Goal: Information Seeking & Learning: Learn about a topic

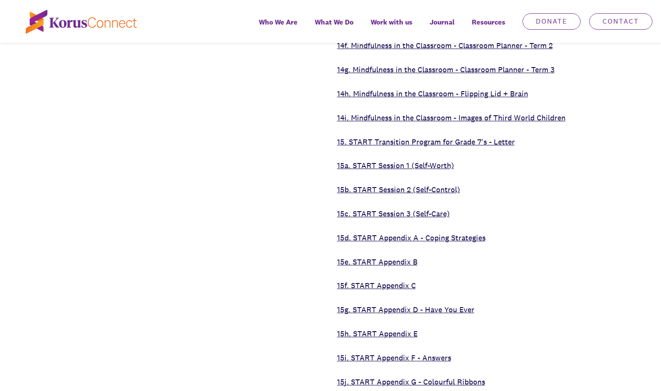
scroll to position [3483, 0]
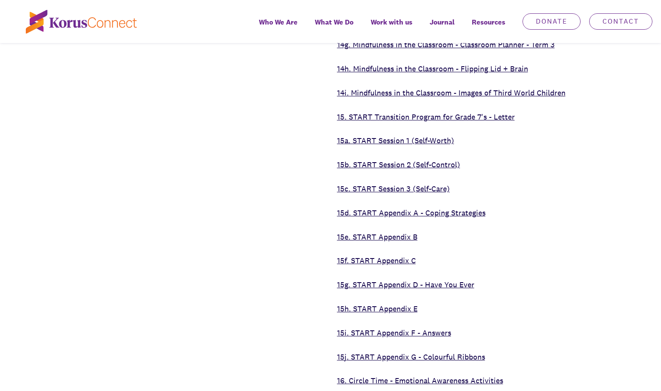
click at [439, 208] on link "15d. START Appendix A - Coping Strategies" at bounding box center [411, 213] width 148 height 10
click at [457, 352] on link "15j. START Appendix G - Colourful Ribbons" at bounding box center [411, 357] width 148 height 10
click at [406, 232] on link "15e. START Appendix B" at bounding box center [377, 237] width 80 height 10
click at [437, 280] on link "15g. START Appendix D - Have You Ever" at bounding box center [405, 285] width 137 height 10
click at [415, 328] on link "15i. START Appendix F - Answers" at bounding box center [394, 333] width 114 height 10
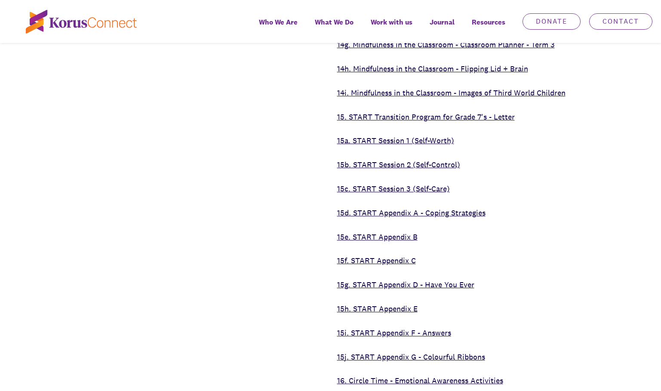
click at [458, 375] on link "16. Circle Time - Emotional Awareness Activities" at bounding box center [420, 380] width 166 height 10
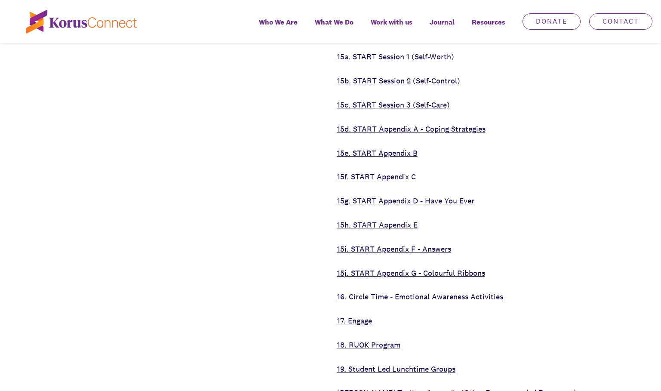
scroll to position [3569, 0]
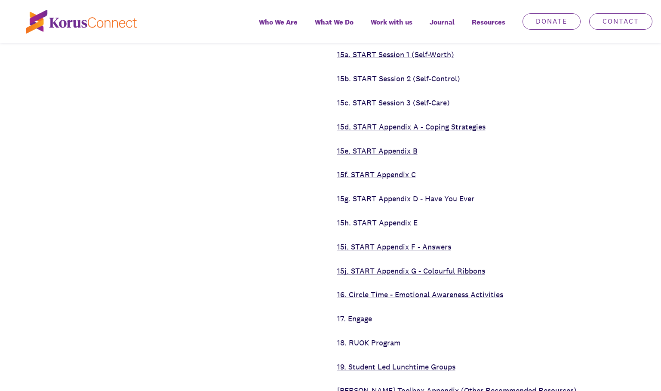
click at [454, 266] on link "15j. START Appendix G - Colourful Ribbons" at bounding box center [411, 271] width 148 height 10
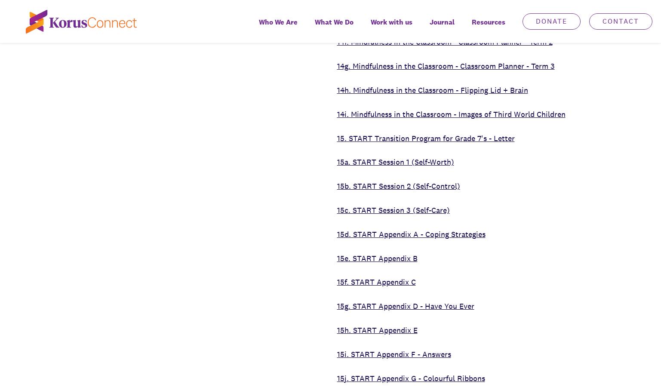
scroll to position [3440, 0]
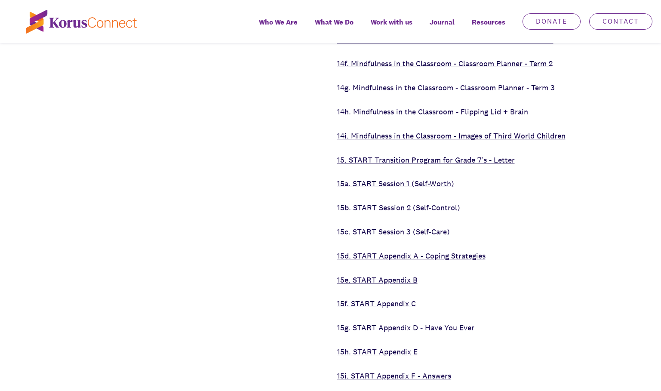
click at [500, 131] on link "14i. Mindfulness in the Classroom - Images of Third World Children" at bounding box center [451, 136] width 228 height 10
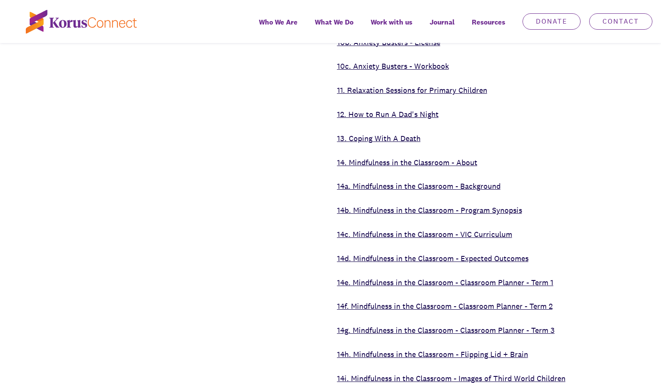
scroll to position [3096, 0]
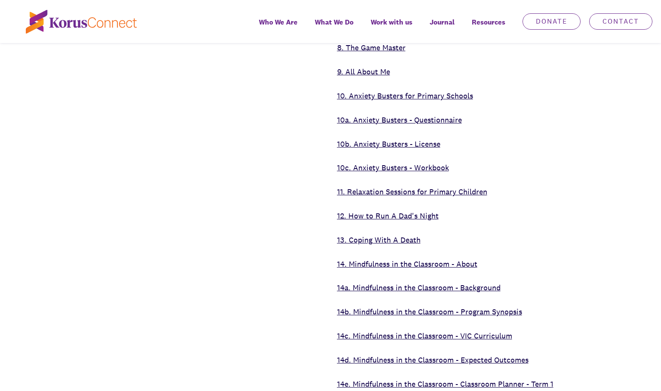
click at [436, 163] on link "10c. Anxiety Busters - Workbook" at bounding box center [393, 168] width 112 height 10
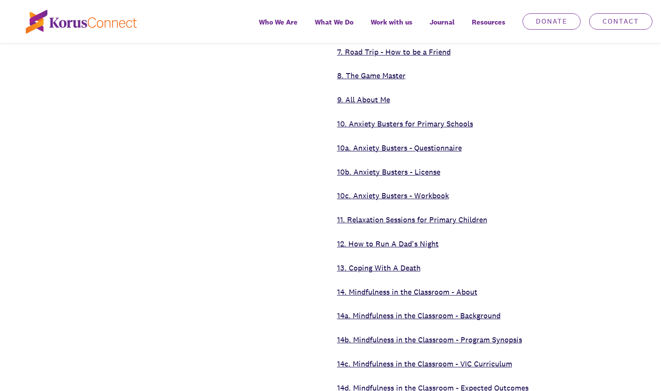
scroll to position [3053, 0]
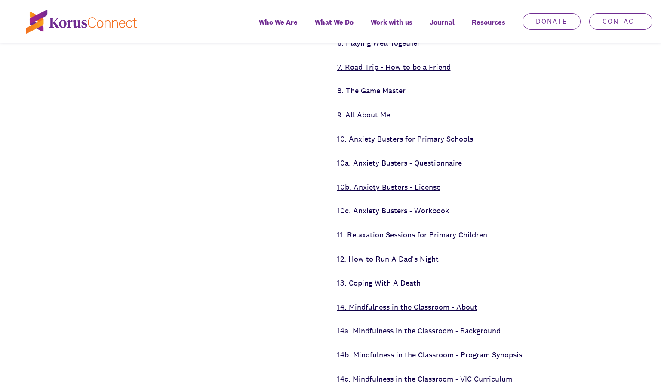
click at [432, 182] on link "10b. Anxiety Busters - License" at bounding box center [388, 187] width 103 height 10
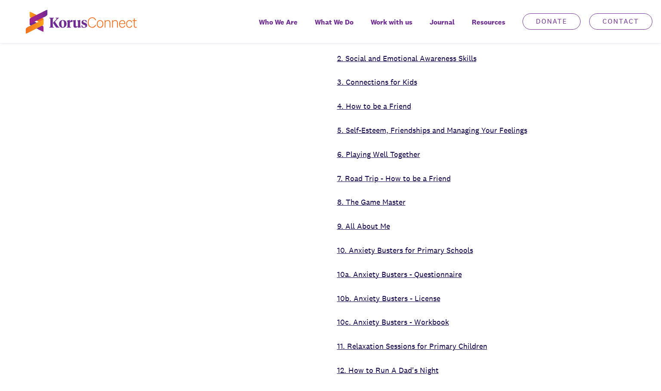
scroll to position [2924, 0]
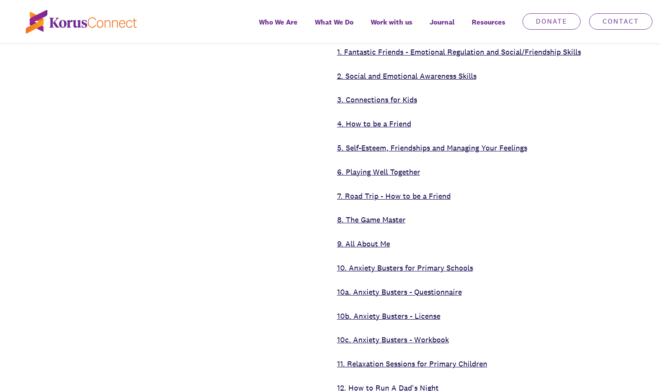
click at [399, 167] on link "6. Playing Well Together" at bounding box center [378, 172] width 83 height 10
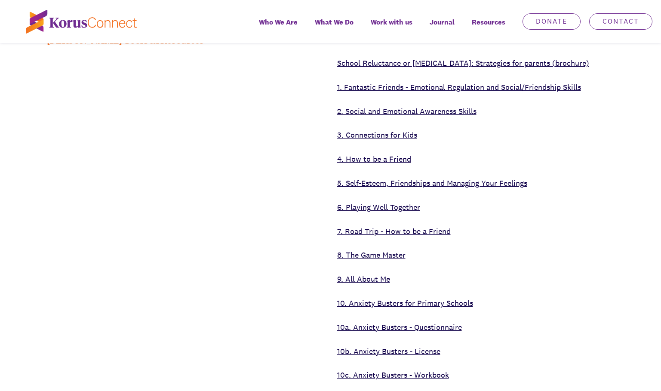
scroll to position [2838, 0]
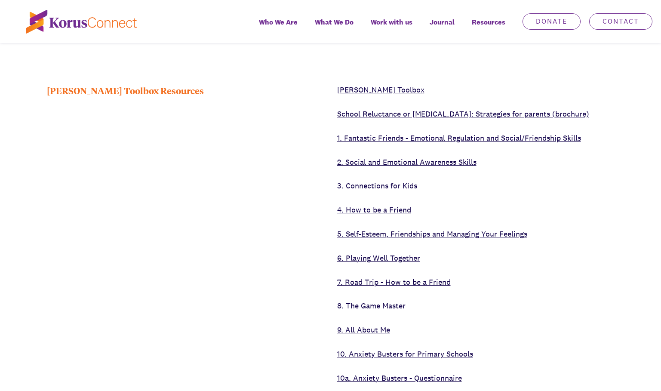
click at [450, 157] on link "2. Social and Emotional Awareness Skills" at bounding box center [406, 162] width 139 height 10
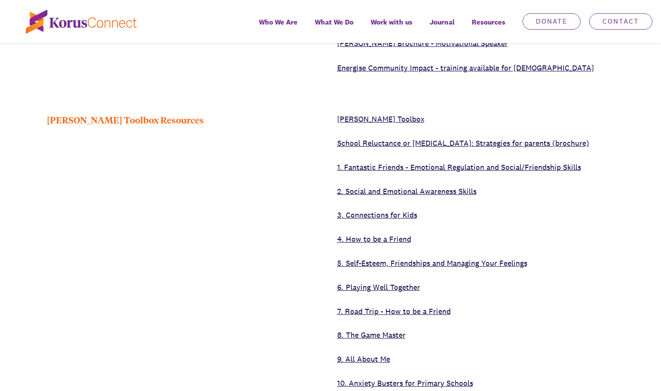
scroll to position [2795, 0]
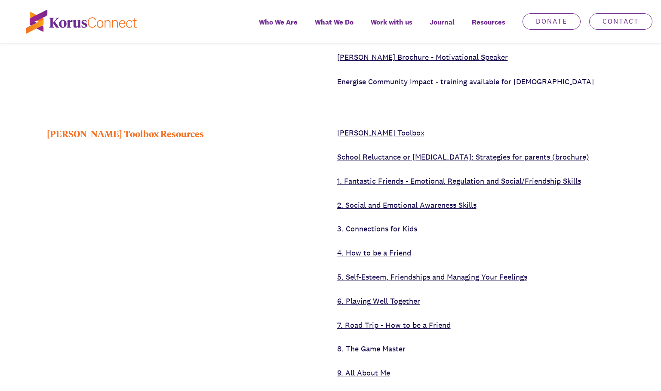
click at [426, 272] on link "5. Self-Esteem, Friendships and Managing Your Feelings" at bounding box center [432, 277] width 190 height 10
click at [445, 320] on link "7. Road Trip - How to be a Friend" at bounding box center [394, 325] width 114 height 10
click at [384, 368] on link "9. All About Me" at bounding box center [363, 373] width 53 height 10
